Goal: Find specific page/section: Find specific page/section

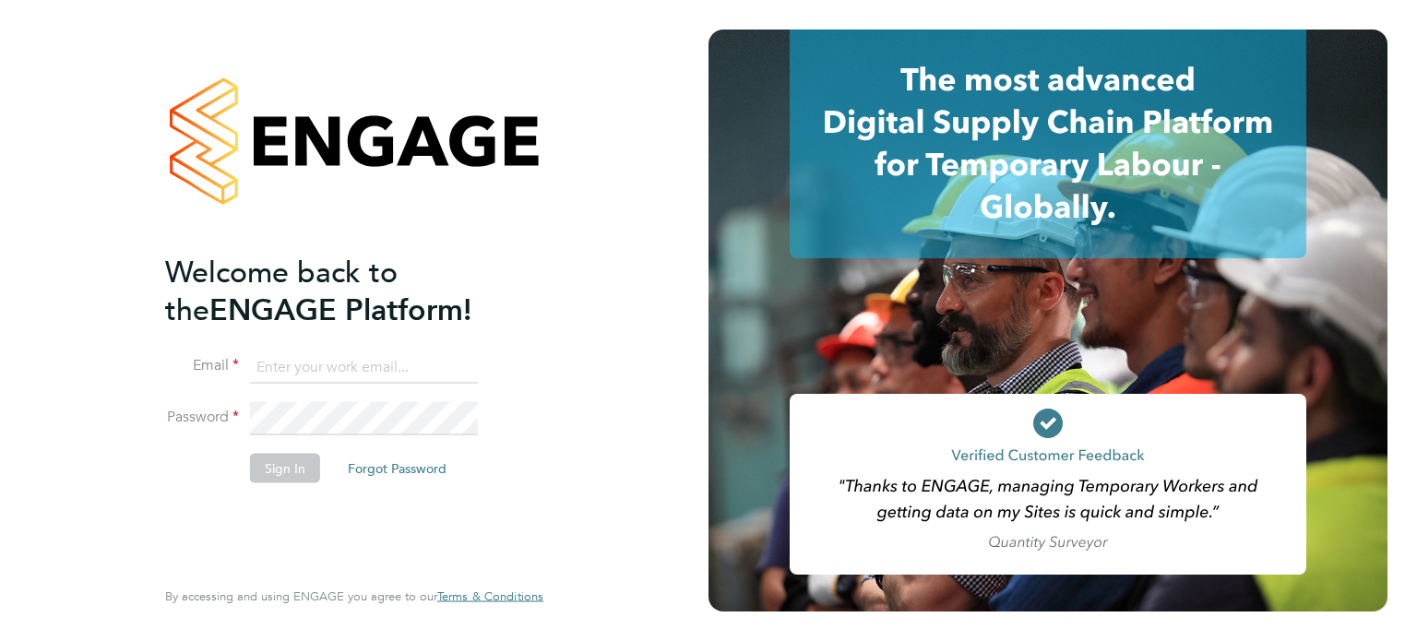
type input "[PERSON_NAME][EMAIL_ADDRESS][DOMAIN_NAME]"
click at [282, 464] on button "Sign In" at bounding box center [285, 468] width 70 height 30
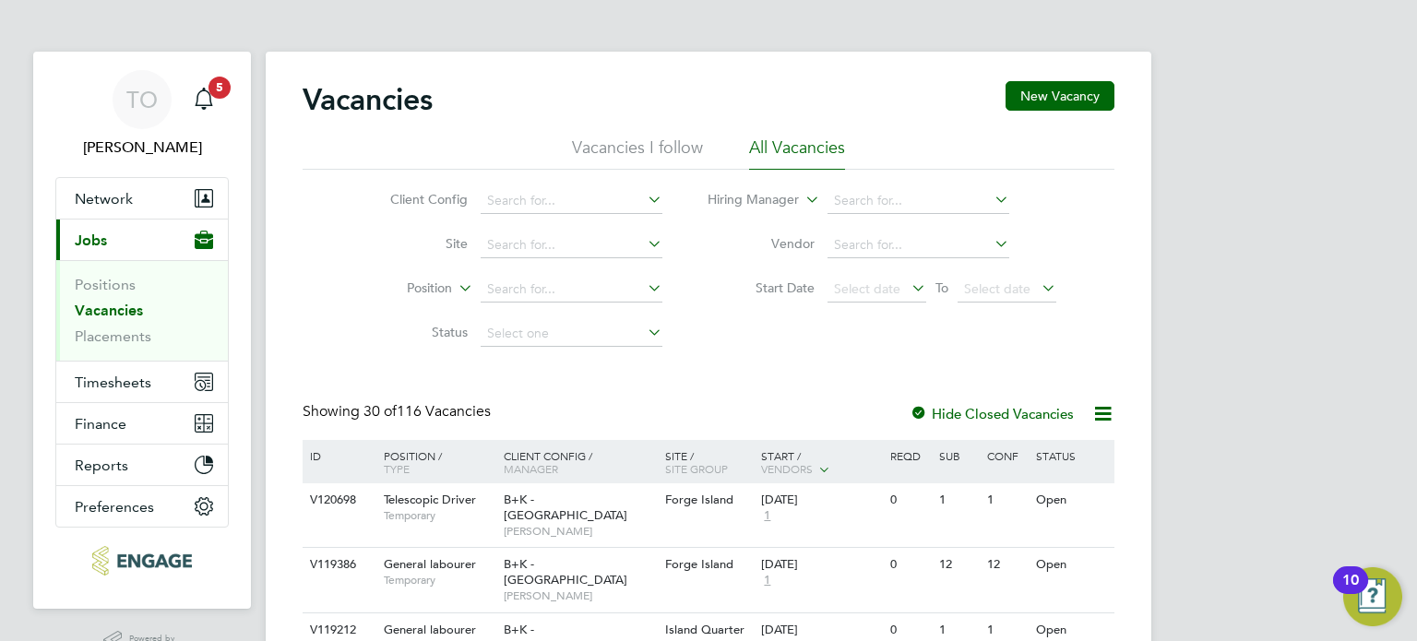
click at [616, 220] on li "Client Config" at bounding box center [512, 201] width 347 height 44
click at [613, 206] on input at bounding box center [572, 201] width 182 height 26
click at [607, 331] on li "B&K Ilkley" at bounding box center [584, 326] width 208 height 25
type input "B&K Ilkley"
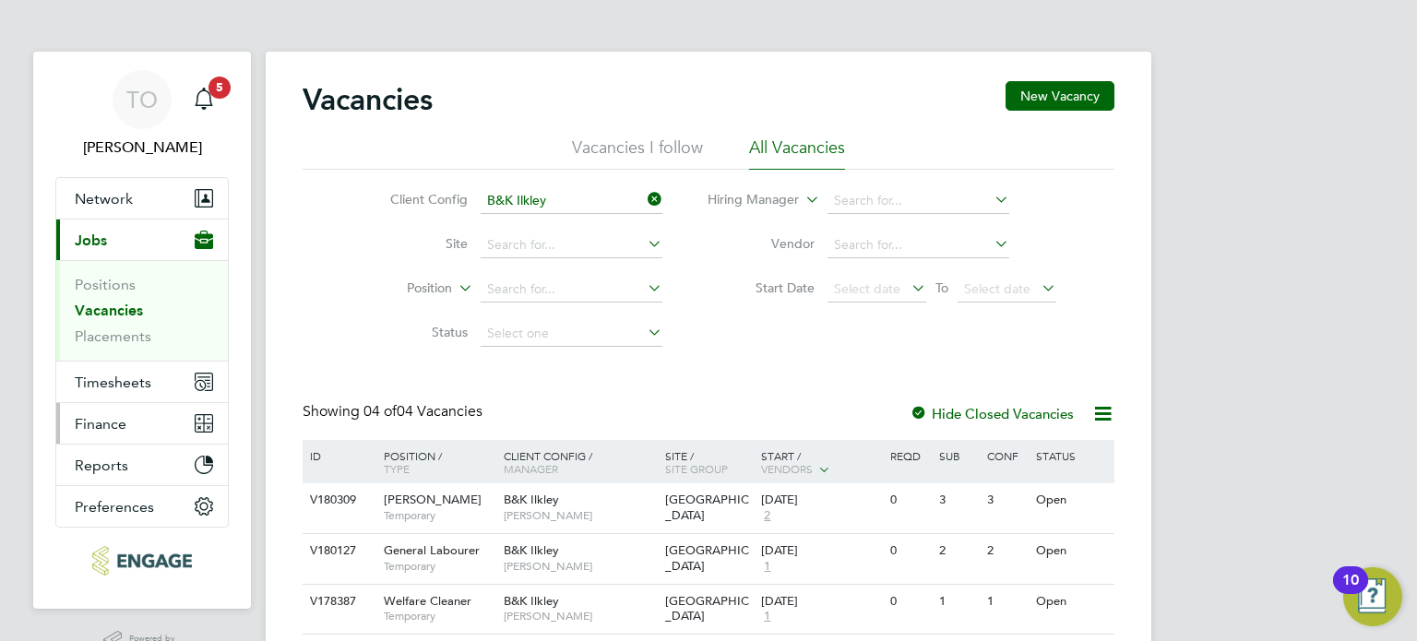
click at [130, 427] on button "Finance" at bounding box center [142, 423] width 172 height 41
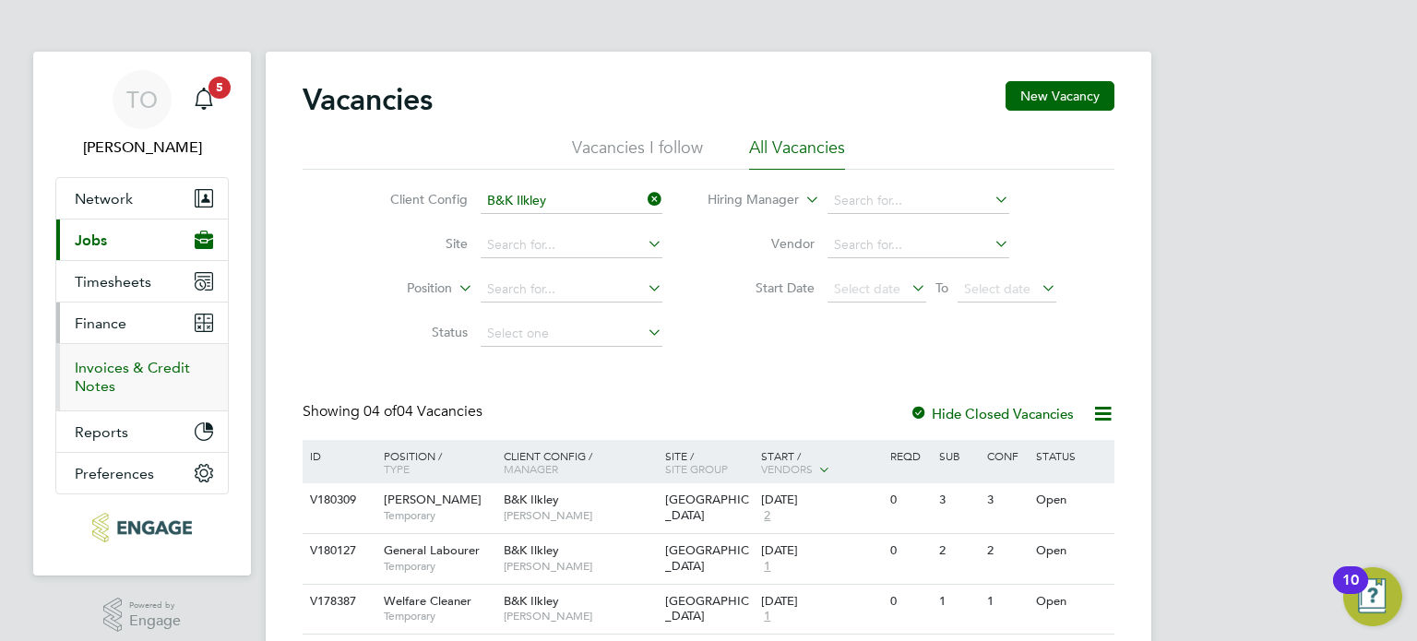
click at [115, 363] on link "Invoices & Credit Notes" at bounding box center [132, 377] width 115 height 36
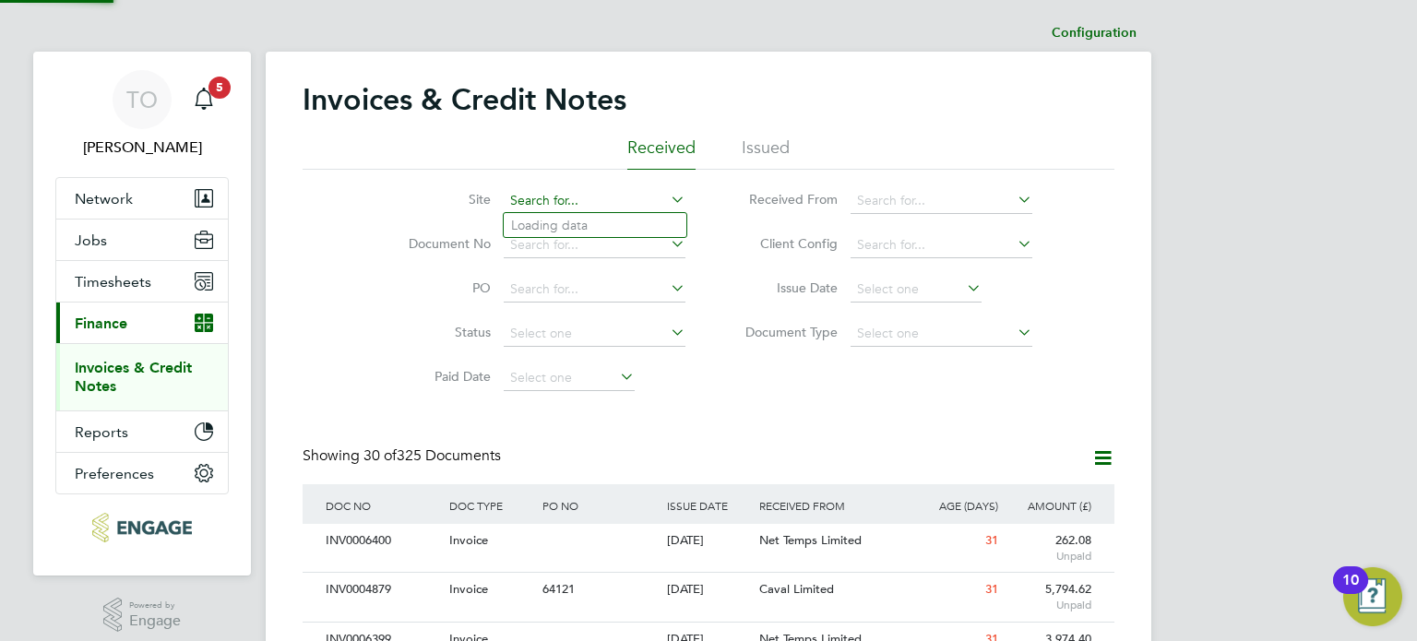
click at [644, 202] on input at bounding box center [595, 201] width 182 height 26
click at [598, 403] on li "[GEOGRAPHIC_DATA]" at bounding box center [595, 401] width 183 height 25
type input "[GEOGRAPHIC_DATA]"
